Goal: Task Accomplishment & Management: Use online tool/utility

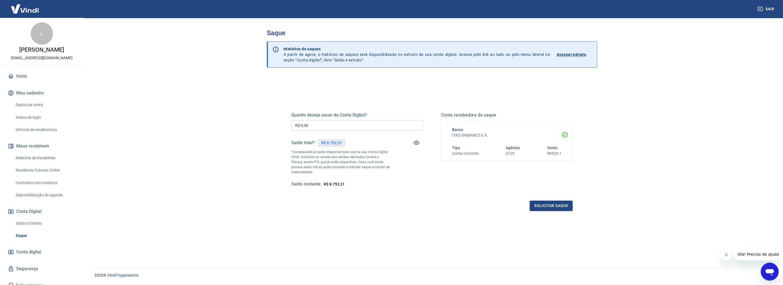
click at [336, 129] on input "R$ 0,00" at bounding box center [357, 125] width 132 height 10
drag, startPoint x: 317, startPoint y: 123, endPoint x: 219, endPoint y: 120, distance: 98.2
click at [226, 120] on main "Saque Histórico de saques A partir de agora, o histórico de saques será disponi…" at bounding box center [432, 151] width 702 height 267
type input "R$ 8.752,31"
click at [565, 208] on button "Solicitar saque" at bounding box center [550, 205] width 43 height 10
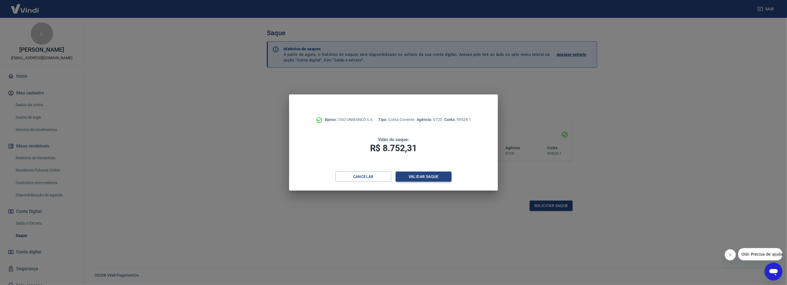
click at [433, 179] on button "Validar saque" at bounding box center [424, 176] width 56 height 10
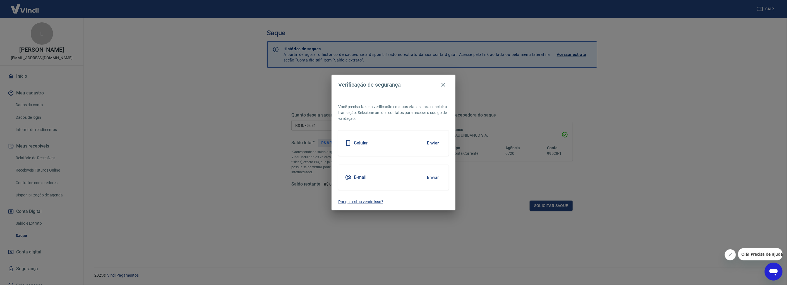
click at [435, 142] on button "Enviar" at bounding box center [433, 143] width 18 height 12
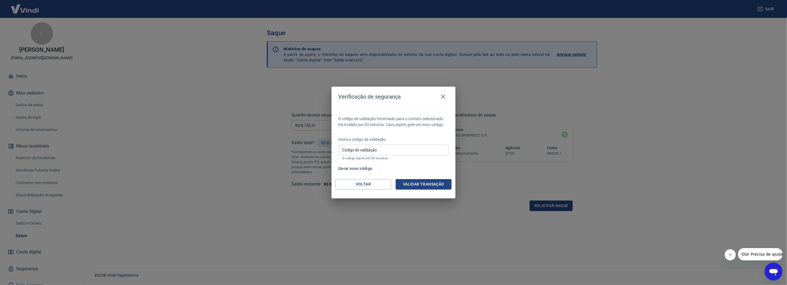
click at [357, 167] on button "Gerar novo código" at bounding box center [355, 168] width 39 height 10
click at [439, 98] on button "button" at bounding box center [442, 96] width 11 height 11
